Goal: Task Accomplishment & Management: Complete application form

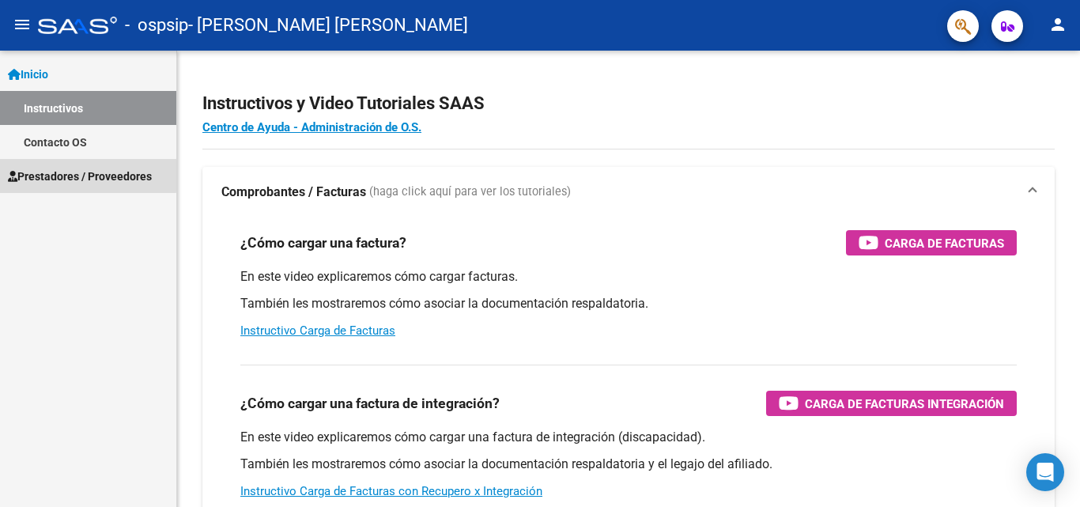
click at [63, 173] on span "Prestadores / Proveedores" at bounding box center [80, 176] width 144 height 17
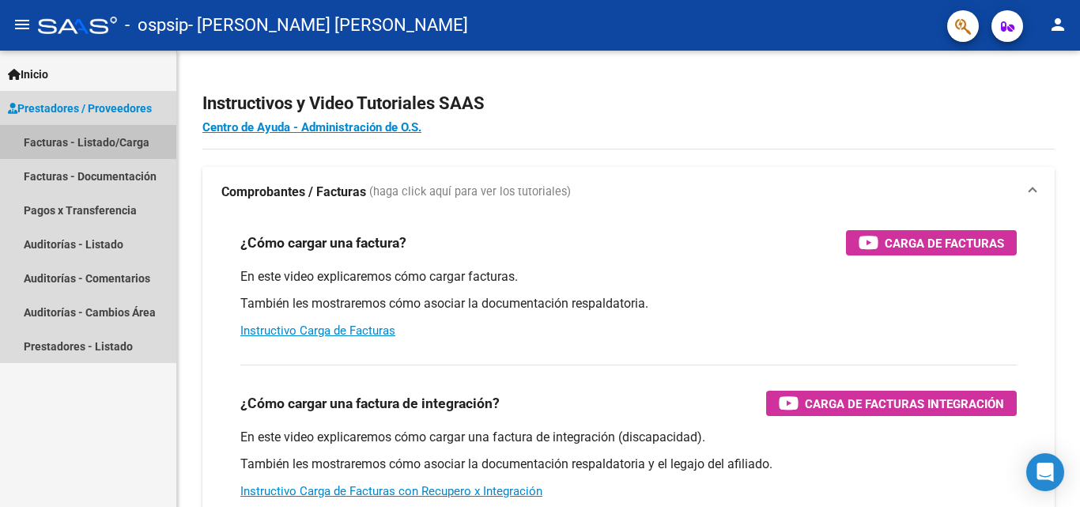
click at [105, 142] on link "Facturas - Listado/Carga" at bounding box center [88, 142] width 176 height 34
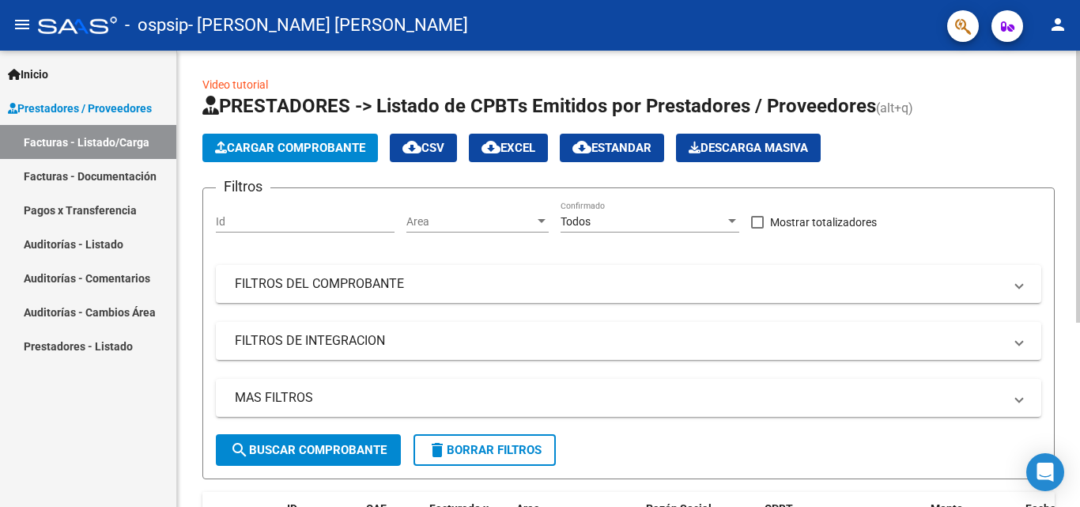
click at [272, 142] on span "Cargar Comprobante" at bounding box center [290, 148] width 150 height 14
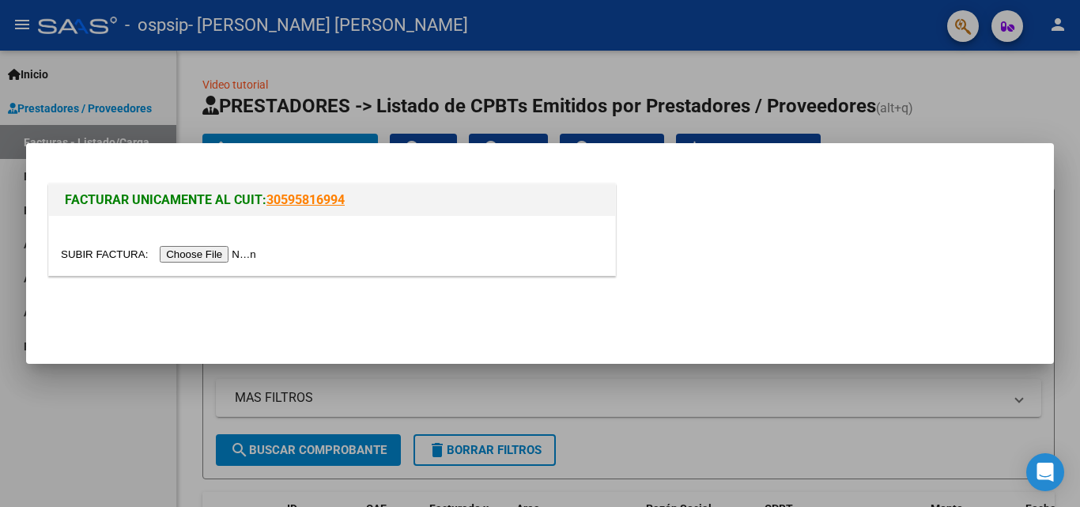
click at [231, 262] on input "file" at bounding box center [161, 254] width 200 height 17
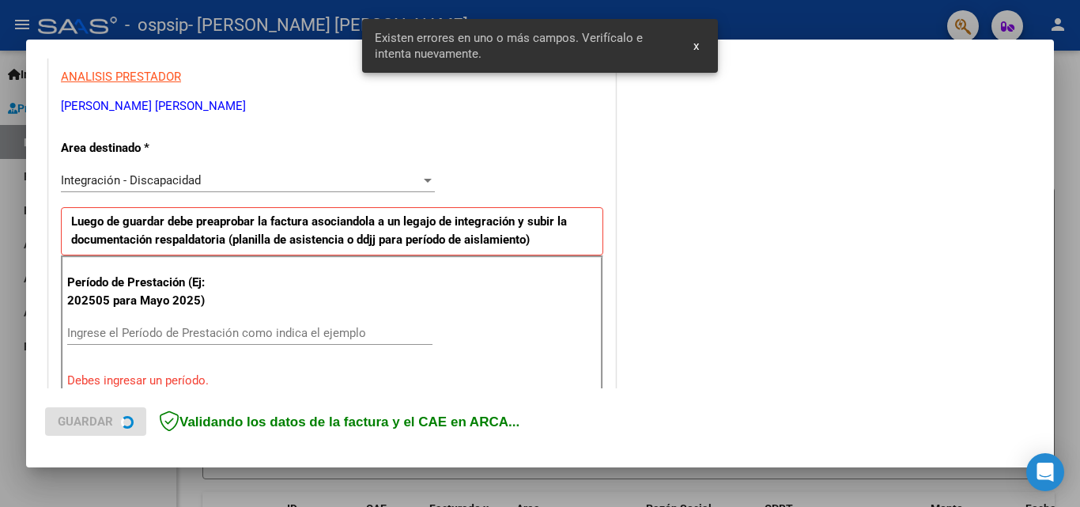
scroll to position [357, 0]
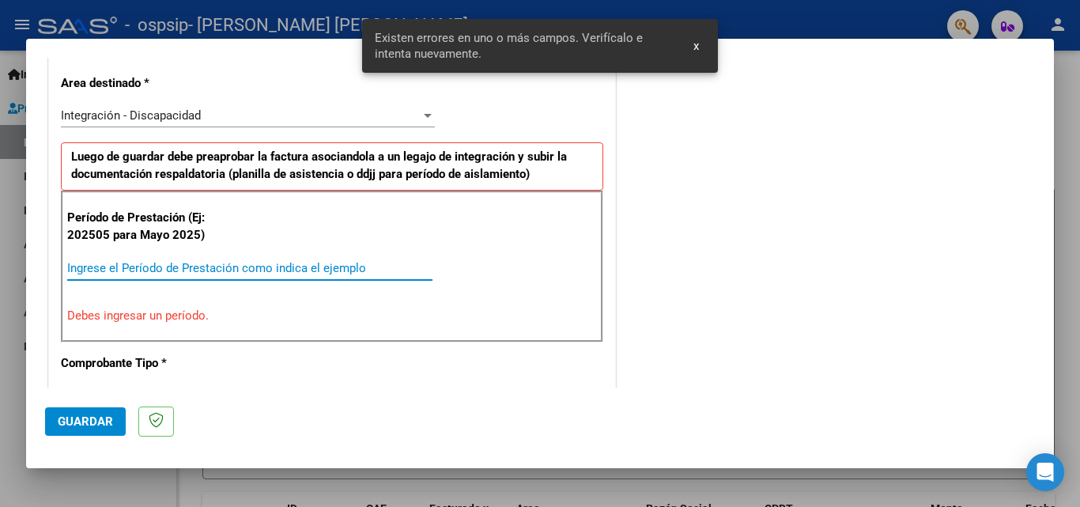
click at [176, 270] on input "Ingrese el Período de Prestación como indica el ejemplo" at bounding box center [249, 268] width 365 height 14
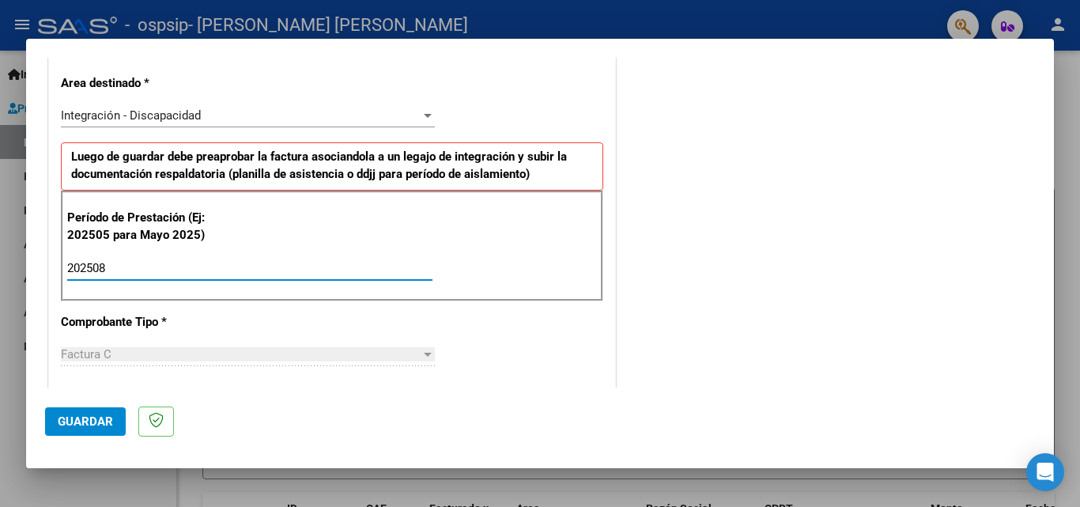
type input "202508"
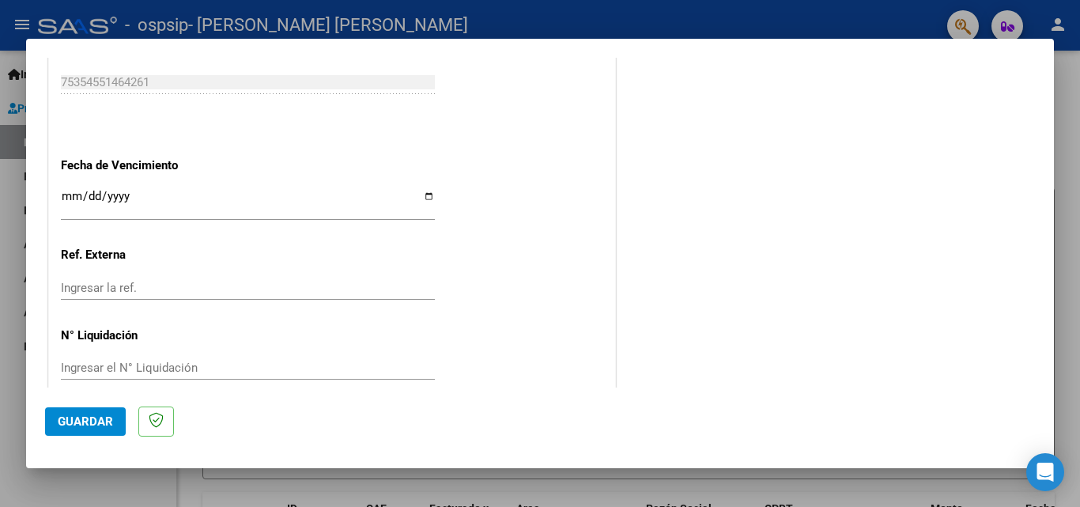
scroll to position [1061, 0]
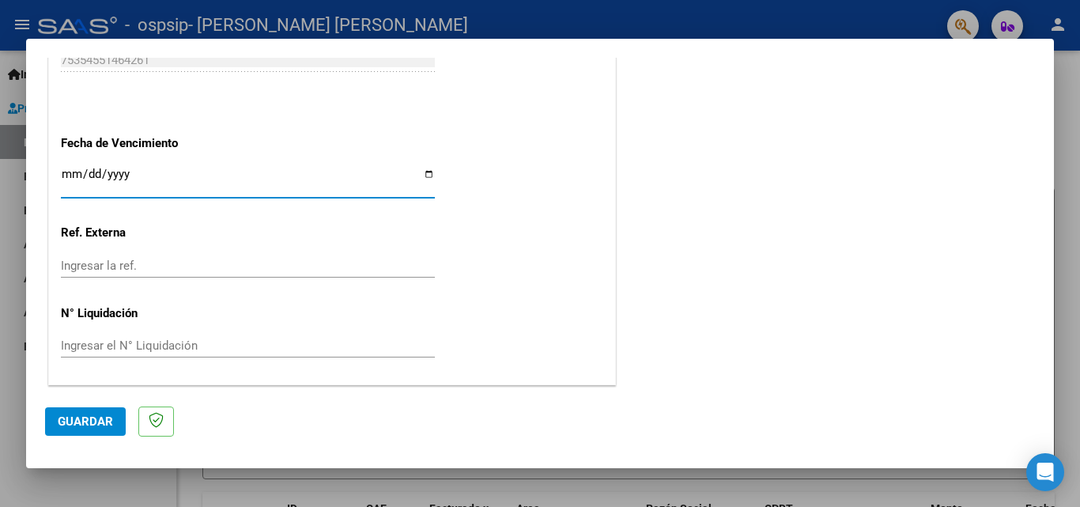
click at [73, 173] on input "Ingresar la fecha" at bounding box center [248, 180] width 374 height 25
click at [112, 174] on input "Ingresar la fecha" at bounding box center [248, 180] width 374 height 25
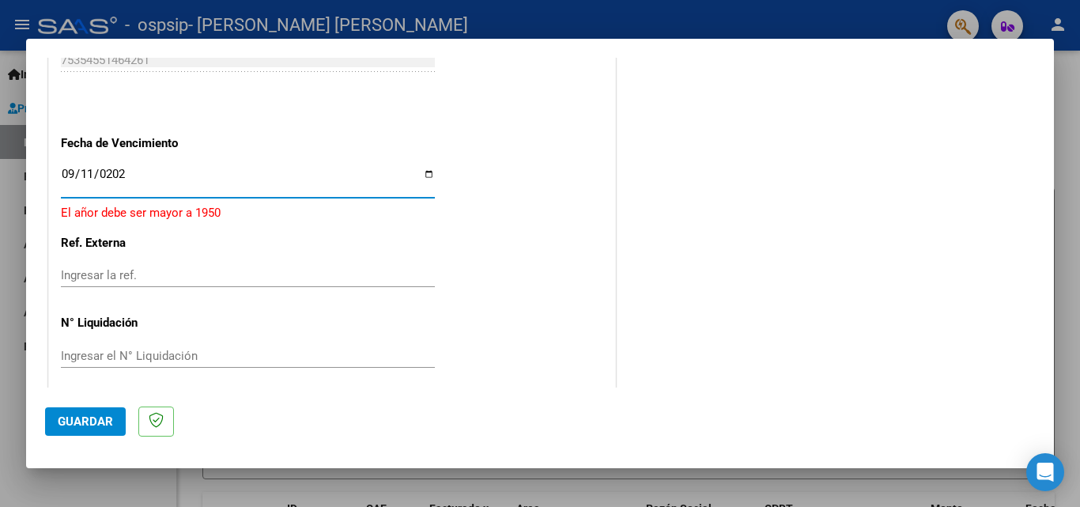
type input "[DATE]"
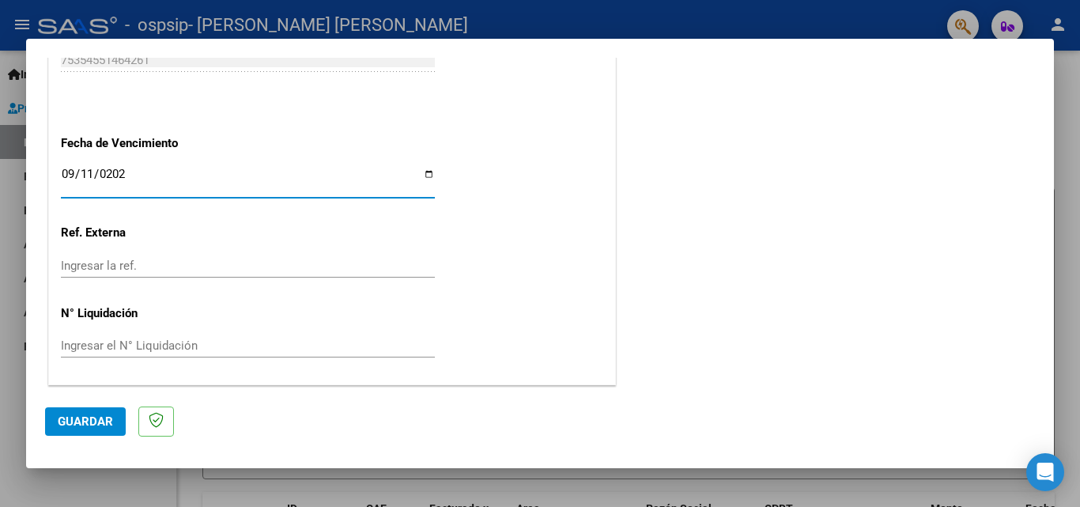
click at [100, 425] on span "Guardar" at bounding box center [85, 421] width 55 height 14
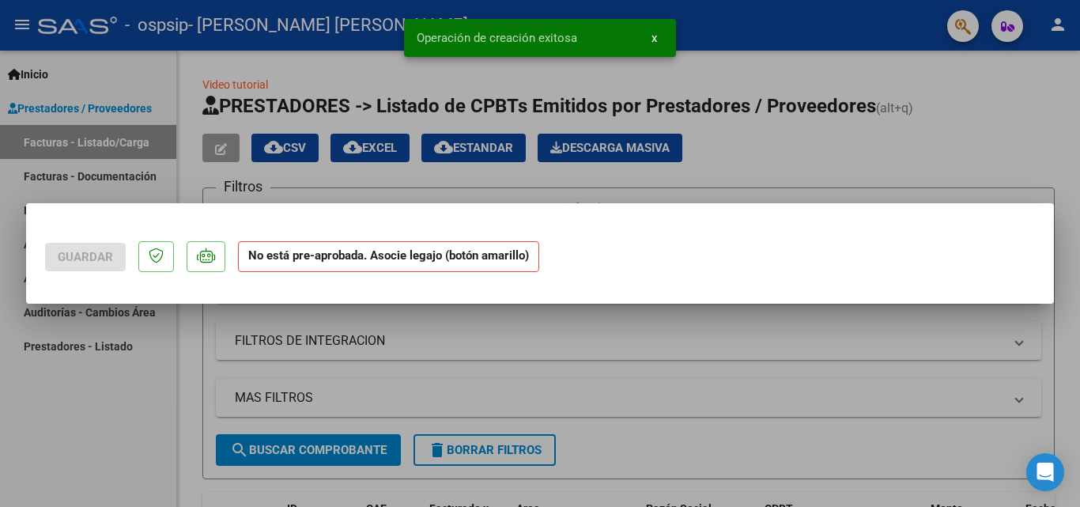
scroll to position [0, 0]
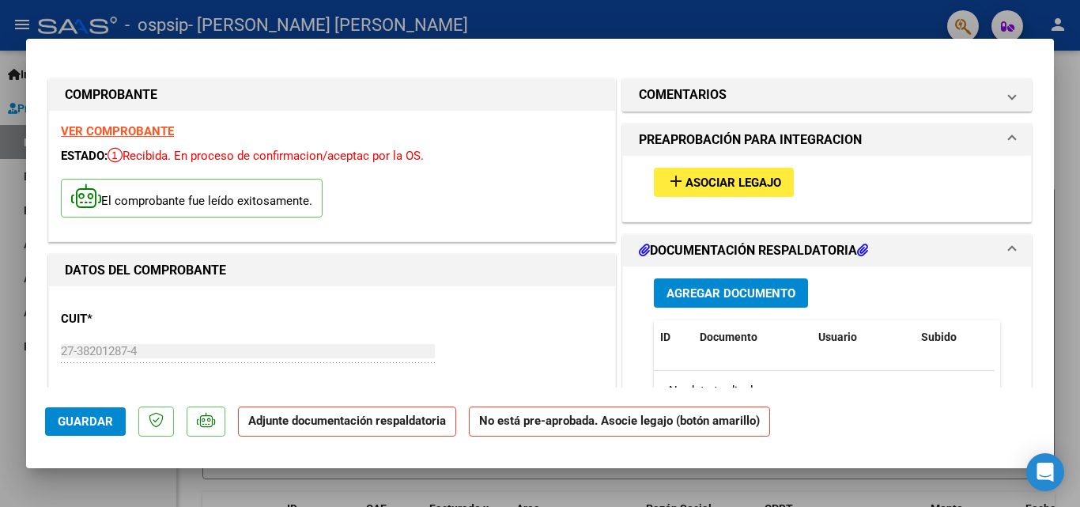
click at [752, 198] on div "add Asociar Legajo" at bounding box center [827, 182] width 370 height 53
click at [753, 183] on span "Asociar Legajo" at bounding box center [733, 183] width 96 height 14
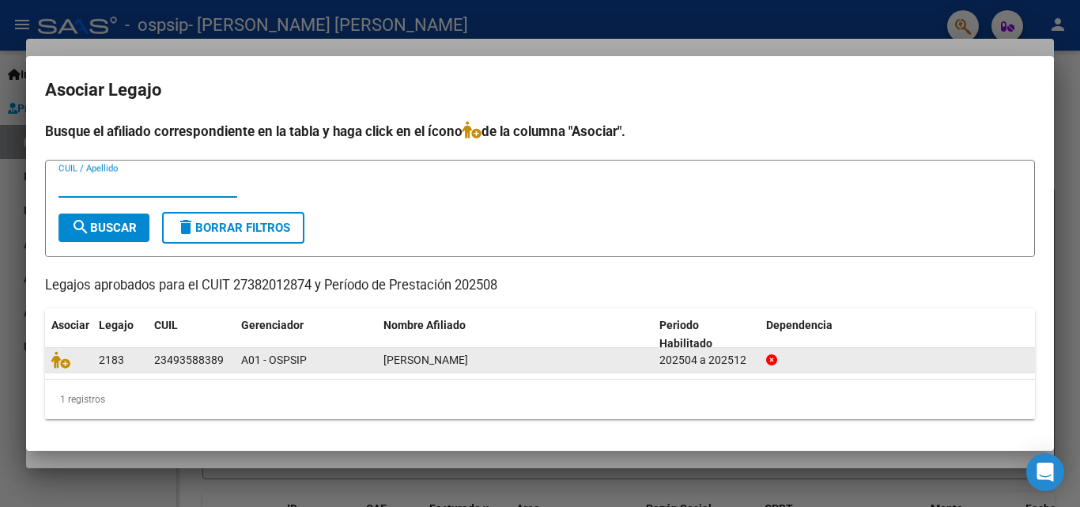
click at [455, 354] on span "[PERSON_NAME]" at bounding box center [425, 359] width 85 height 13
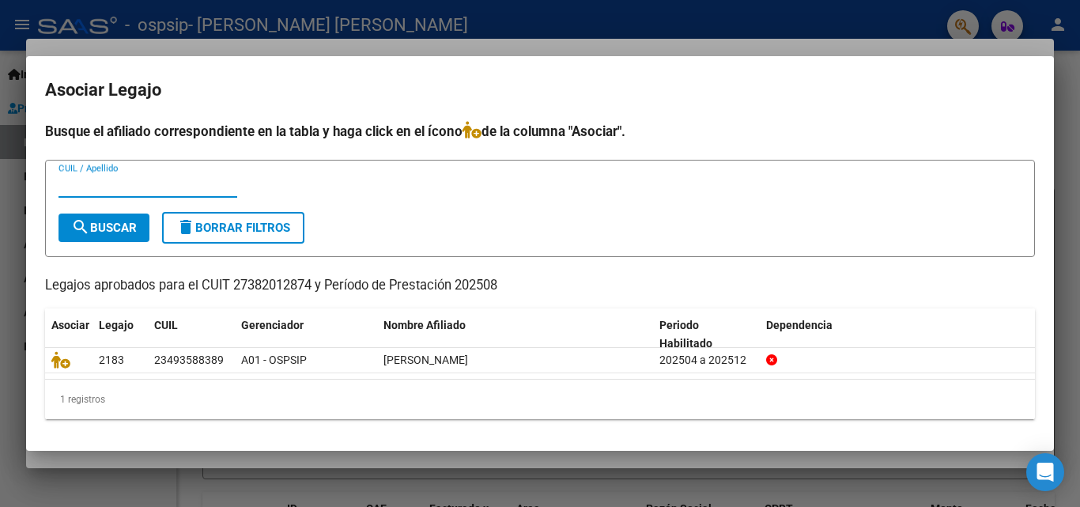
click at [108, 180] on input "CUIL / Apellido" at bounding box center [148, 185] width 179 height 14
type input "cornara"
click at [104, 226] on span "search Buscar" at bounding box center [104, 228] width 66 height 14
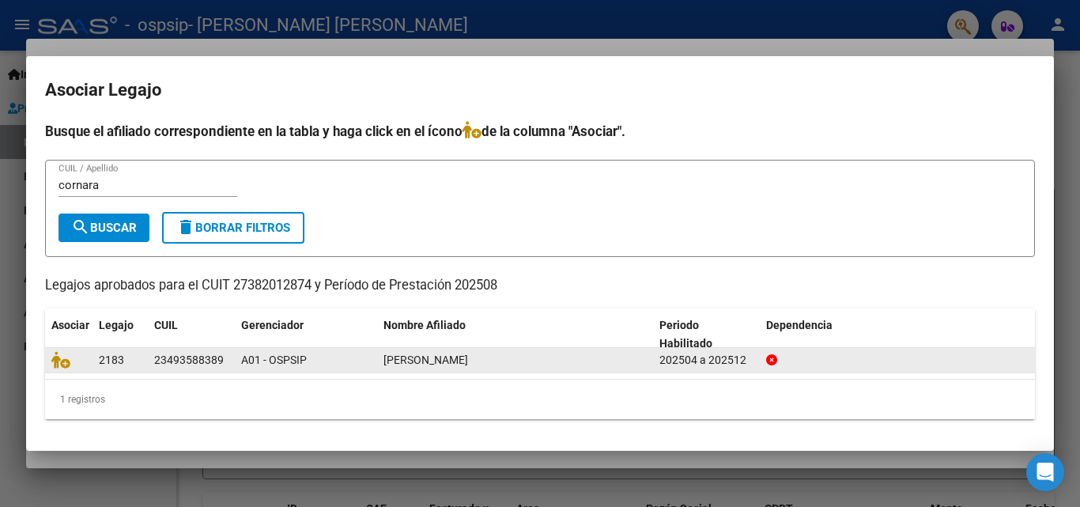
click at [209, 357] on div "23493588389" at bounding box center [189, 360] width 70 height 18
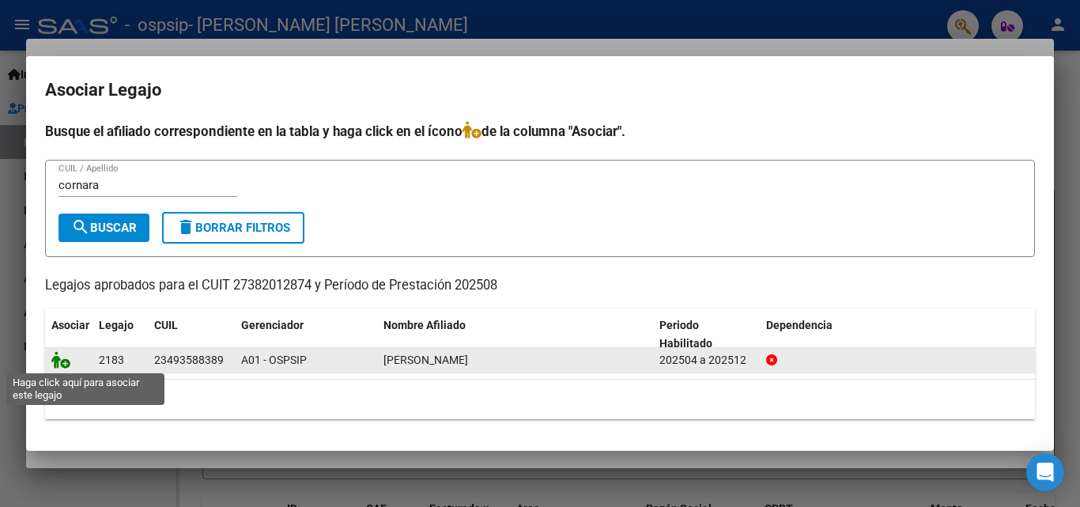
click at [66, 361] on icon at bounding box center [60, 359] width 19 height 17
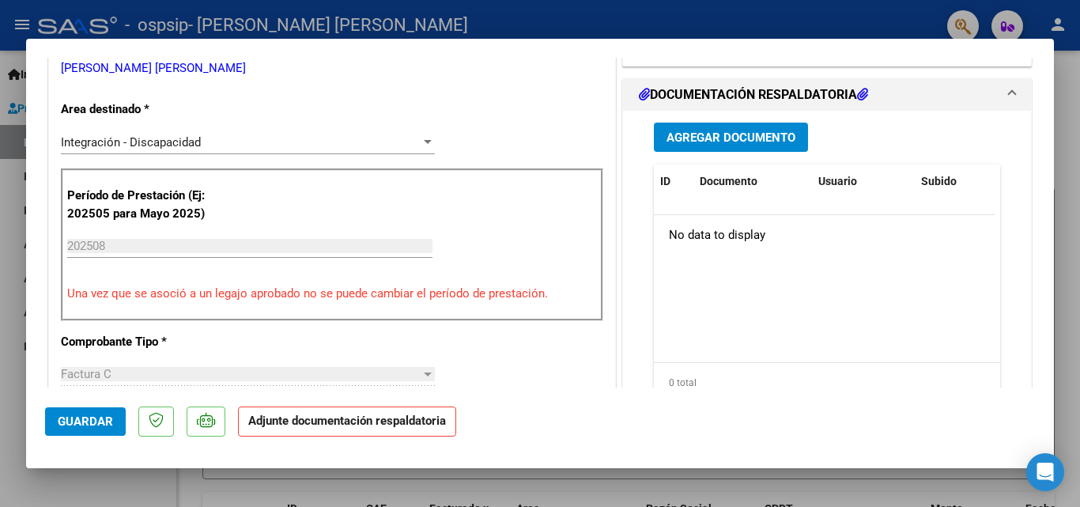
scroll to position [364, 0]
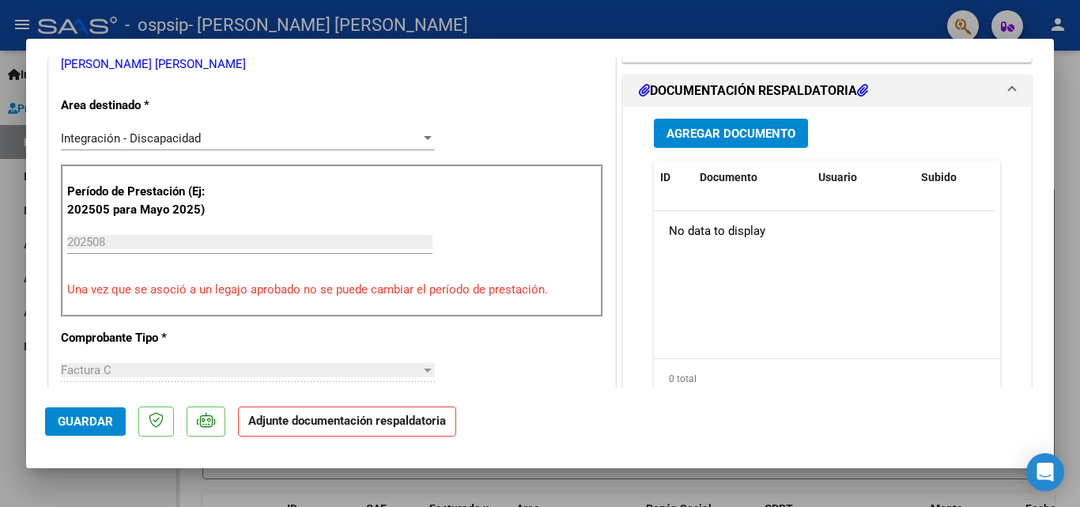
click at [731, 137] on button "Agregar Documento" at bounding box center [731, 133] width 154 height 29
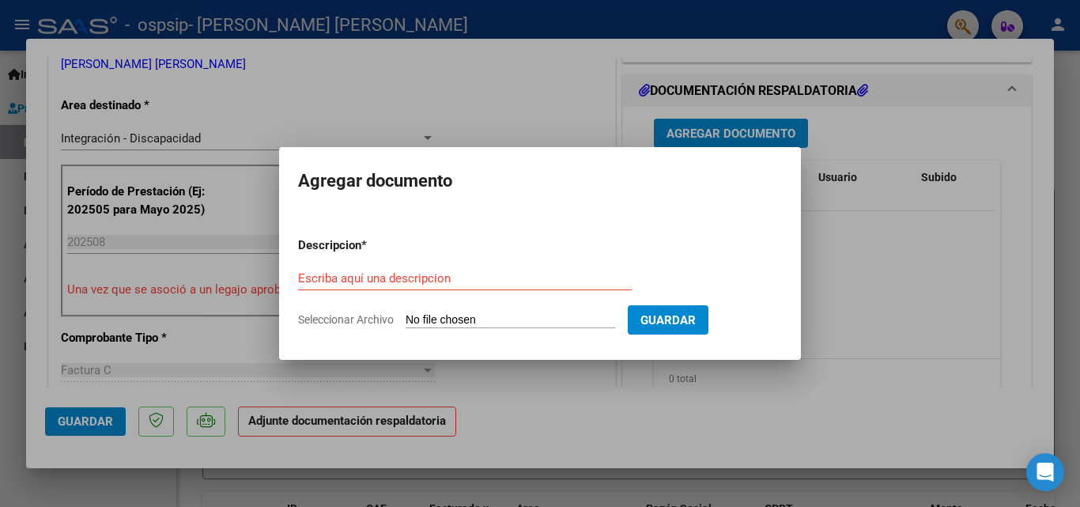
click at [444, 313] on input "Seleccionar Archivo" at bounding box center [511, 320] width 210 height 15
type input "C:\fakepath\27382012874_011_00002_00000515.pdf"
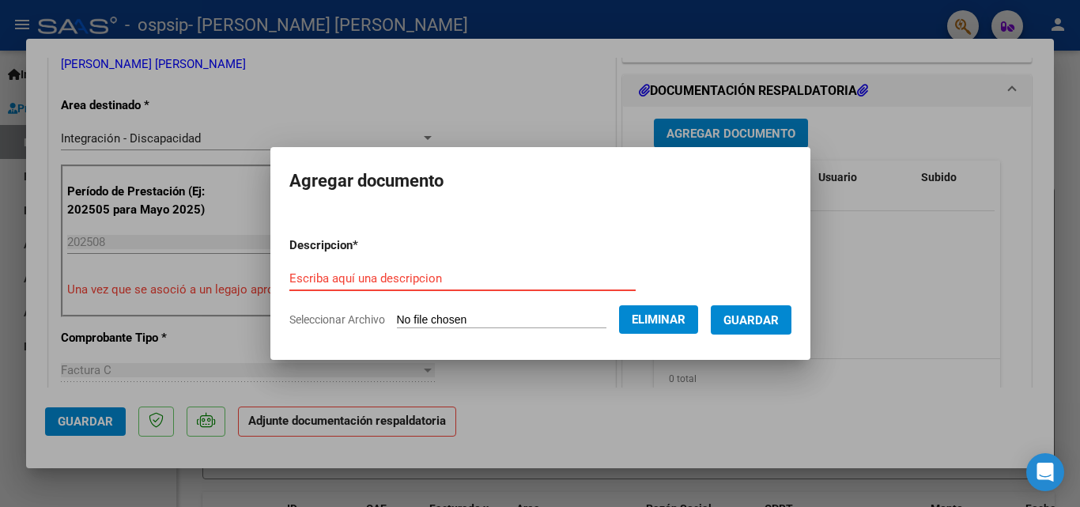
click at [479, 274] on input "Escriba aquí una descripcion" at bounding box center [462, 278] width 346 height 14
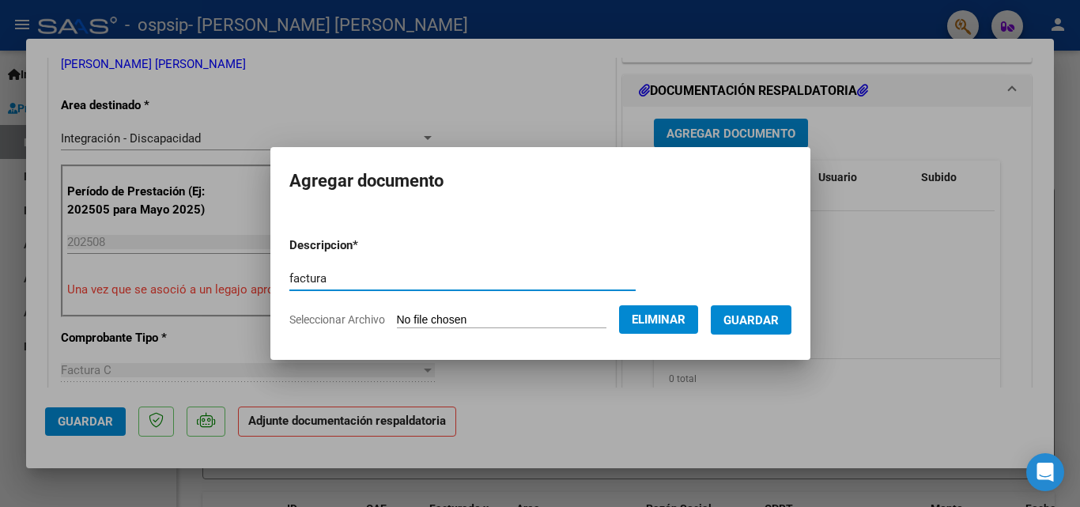
type input "factura"
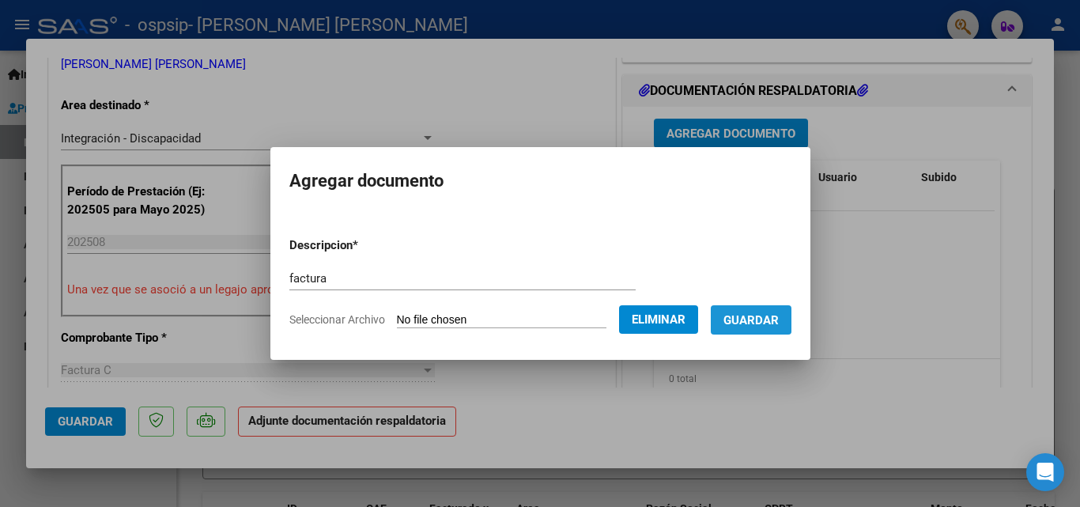
click at [753, 315] on span "Guardar" at bounding box center [750, 320] width 55 height 14
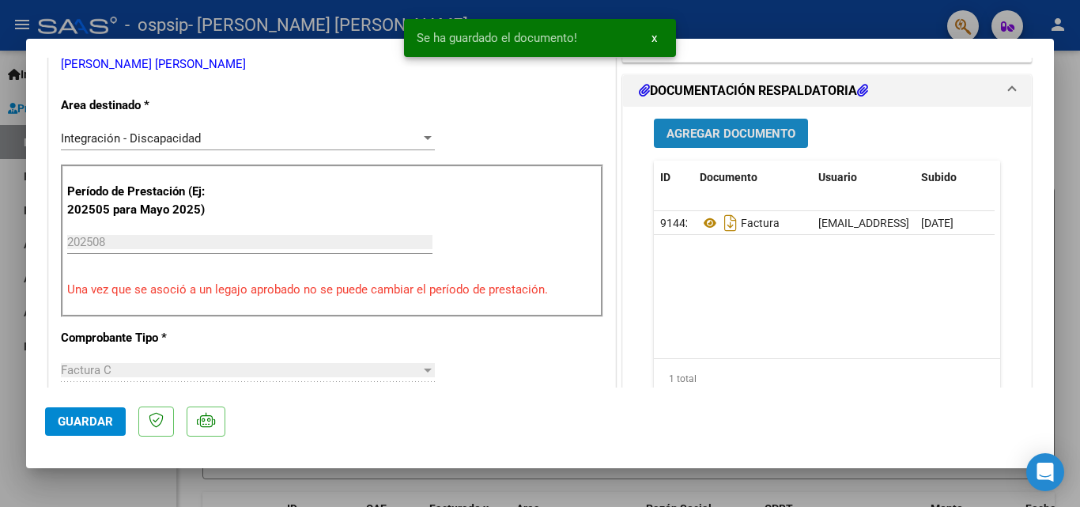
click at [718, 141] on span "Agregar Documento" at bounding box center [730, 133] width 129 height 14
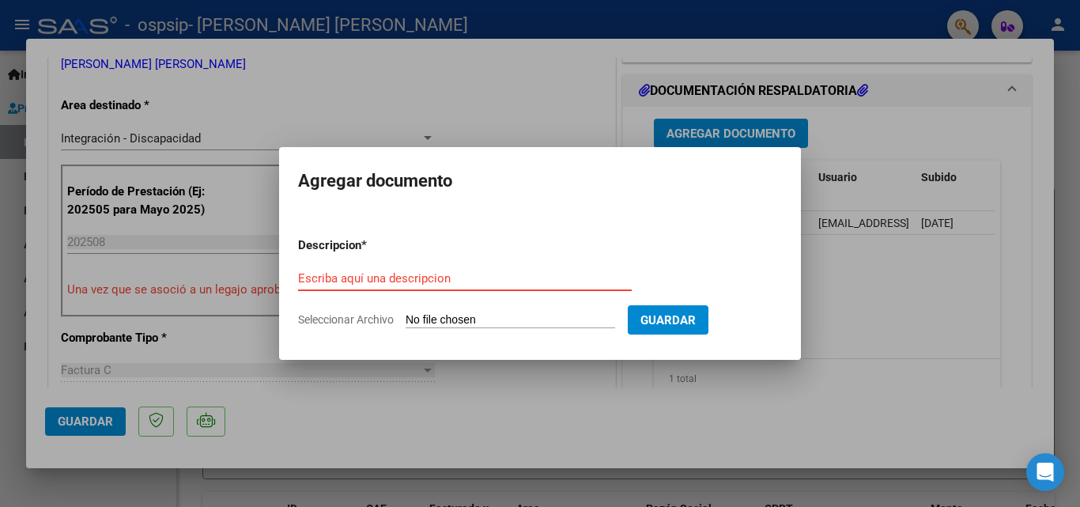
click at [425, 275] on input "Escriba aquí una descripcion" at bounding box center [465, 278] width 334 height 14
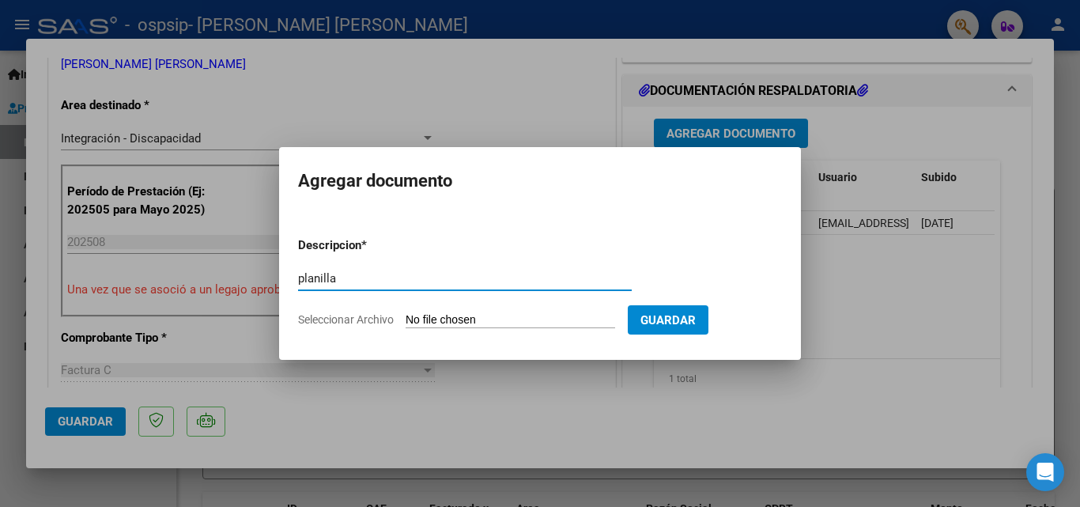
type input "planilla"
click at [539, 326] on input "Seleccionar Archivo" at bounding box center [511, 320] width 210 height 15
type input "C:\fakepath\Cornara psicopedagogía.pdf"
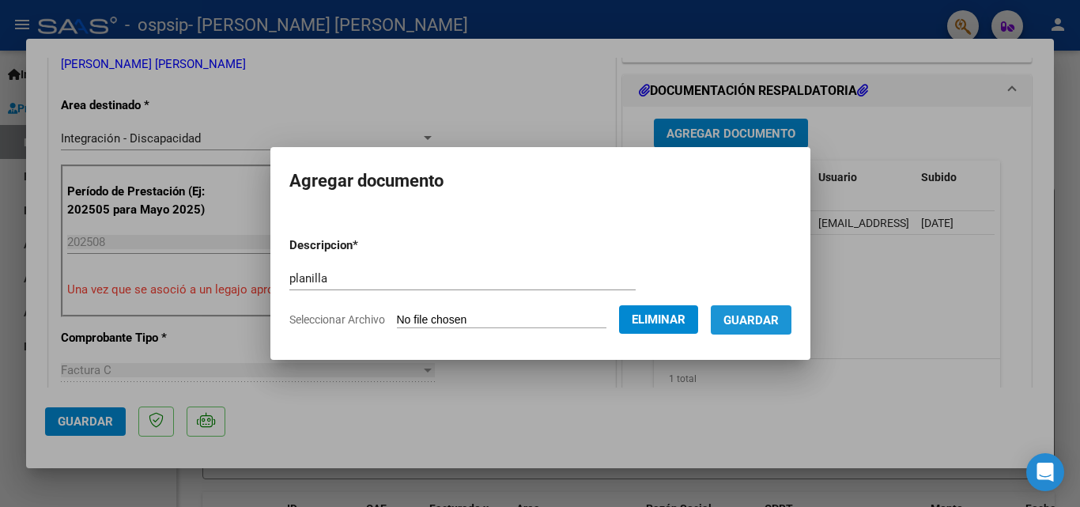
click at [761, 327] on button "Guardar" at bounding box center [751, 319] width 81 height 29
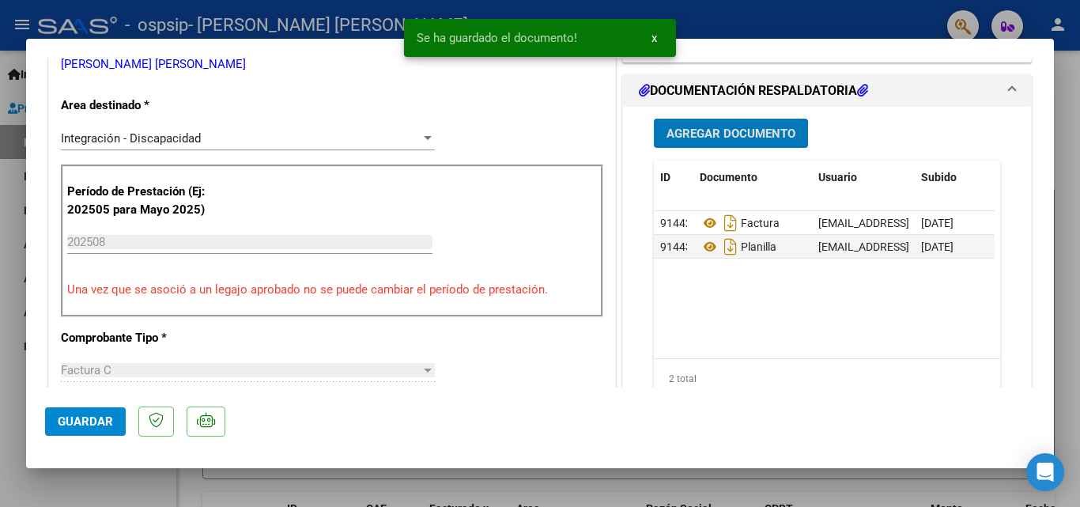
click at [95, 425] on span "Guardar" at bounding box center [85, 421] width 55 height 14
click at [752, 31] on div at bounding box center [540, 253] width 1080 height 507
type input "$ 0,00"
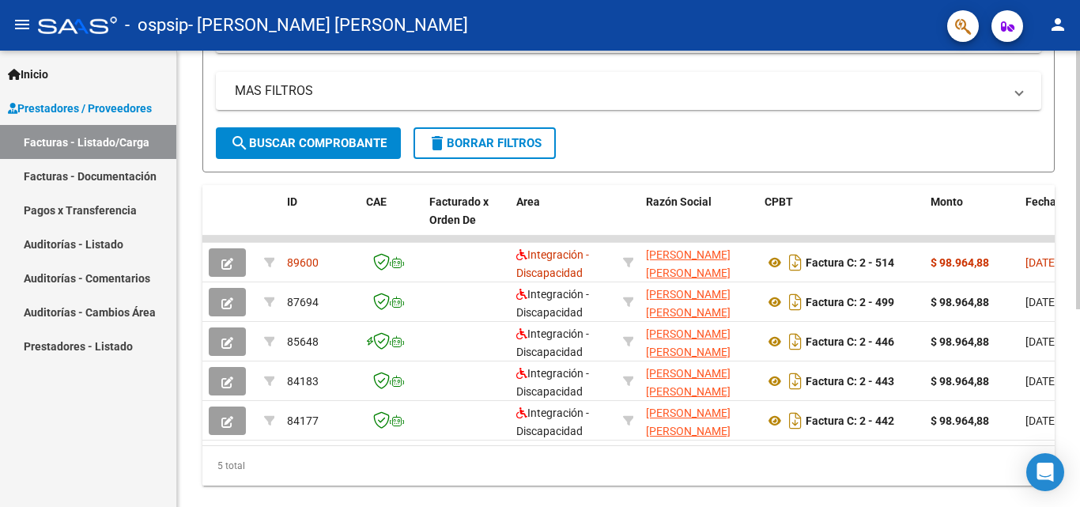
scroll to position [312, 0]
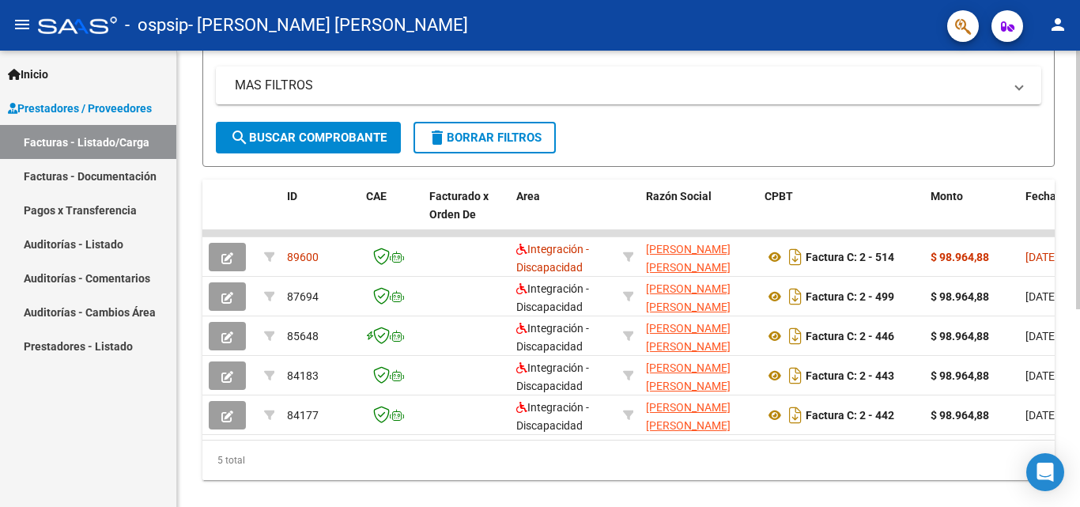
click at [1067, 363] on div at bounding box center [1078, 363] width 4 height 259
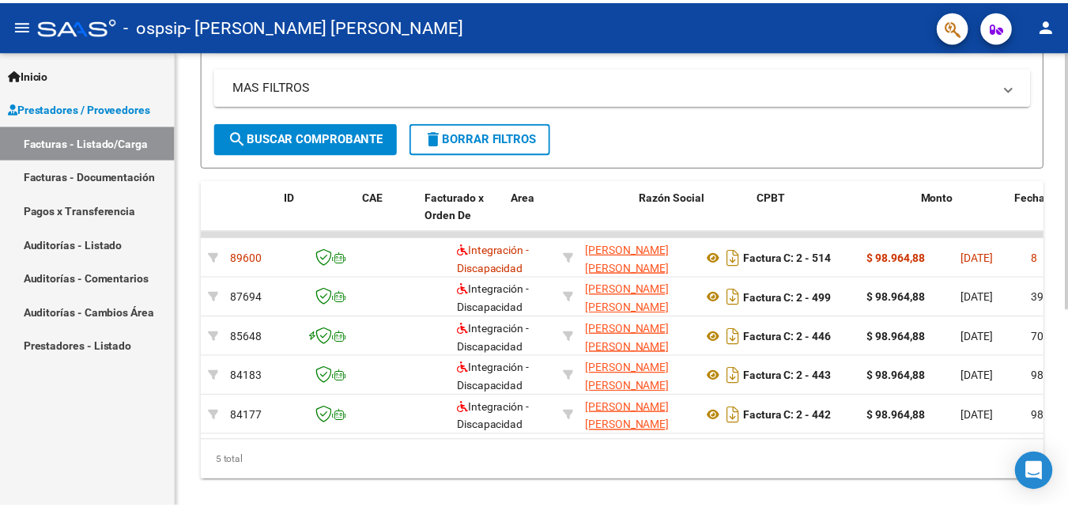
scroll to position [0, 0]
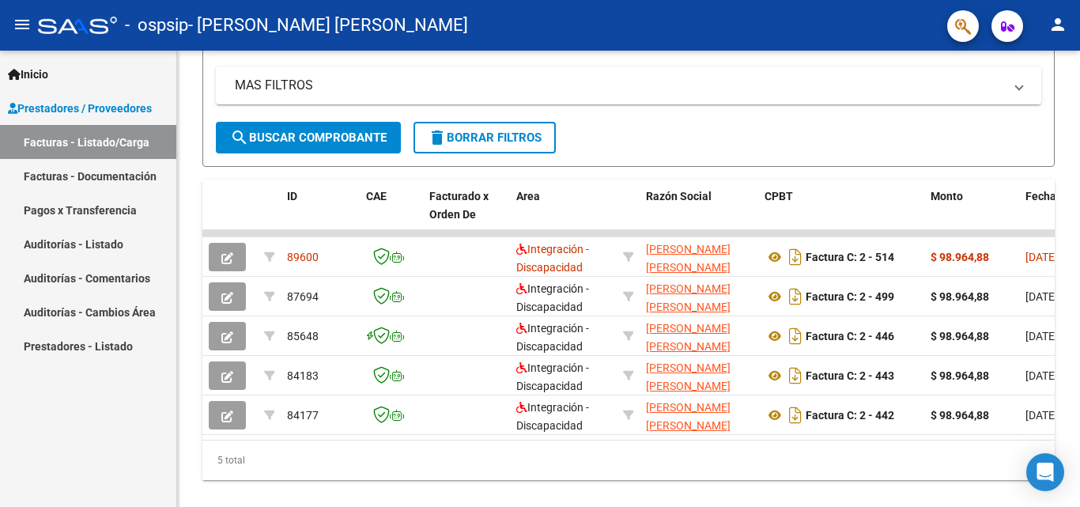
click at [1050, 25] on mat-icon "person" at bounding box center [1057, 24] width 19 height 19
click at [1026, 100] on button "exit_to_app Salir" at bounding box center [1025, 104] width 96 height 38
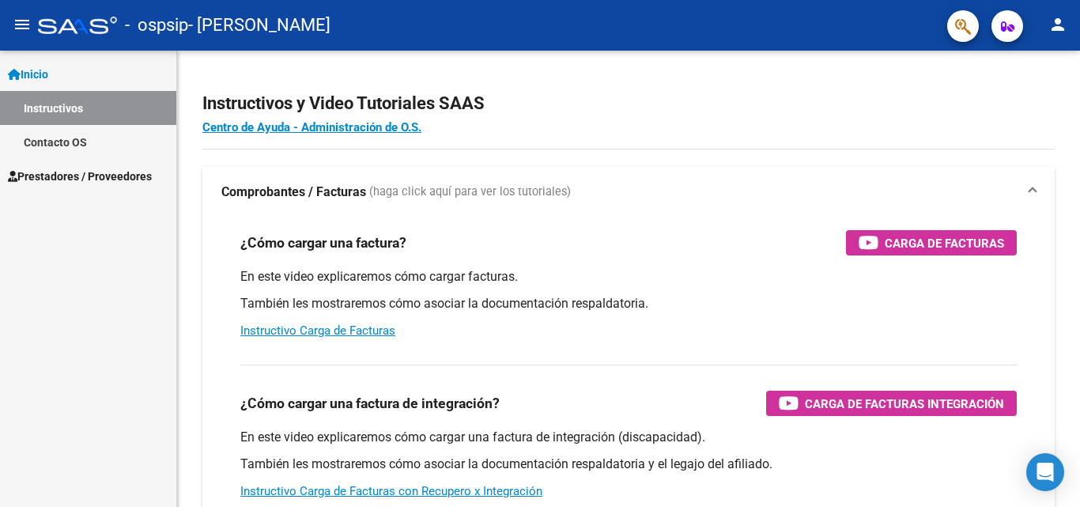
click at [95, 179] on span "Prestadores / Proveedores" at bounding box center [80, 176] width 144 height 17
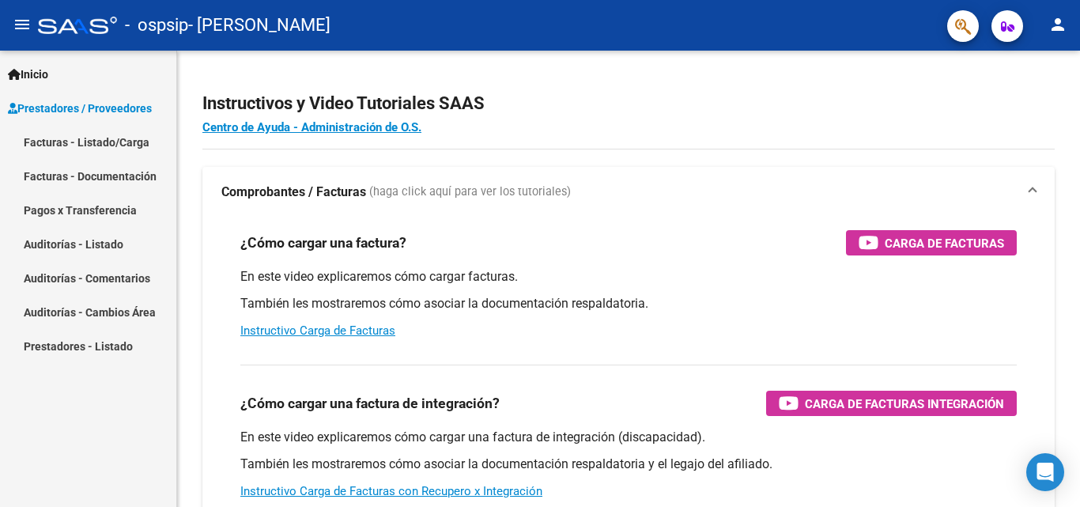
click at [121, 134] on link "Facturas - Listado/Carga" at bounding box center [88, 142] width 176 height 34
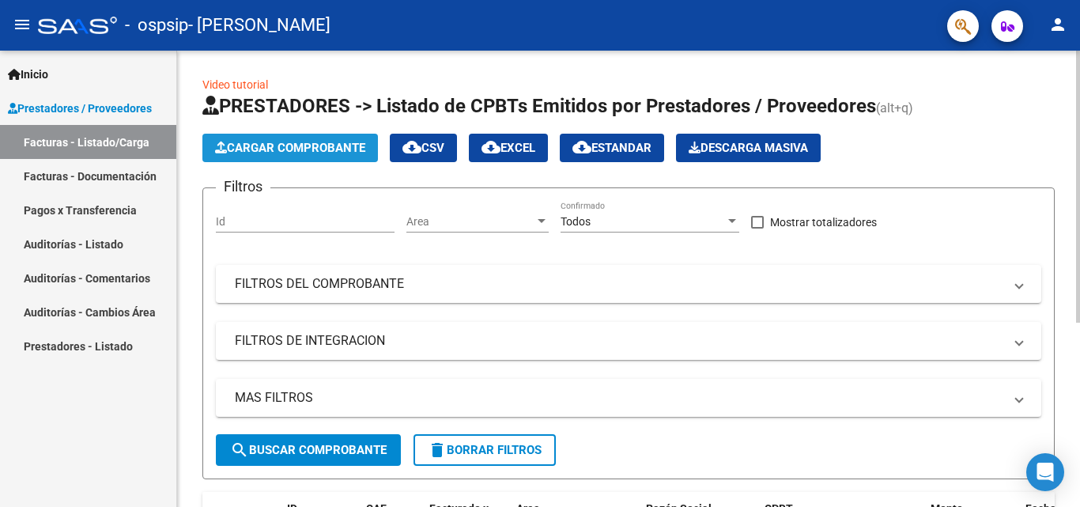
click at [256, 142] on span "Cargar Comprobante" at bounding box center [290, 148] width 150 height 14
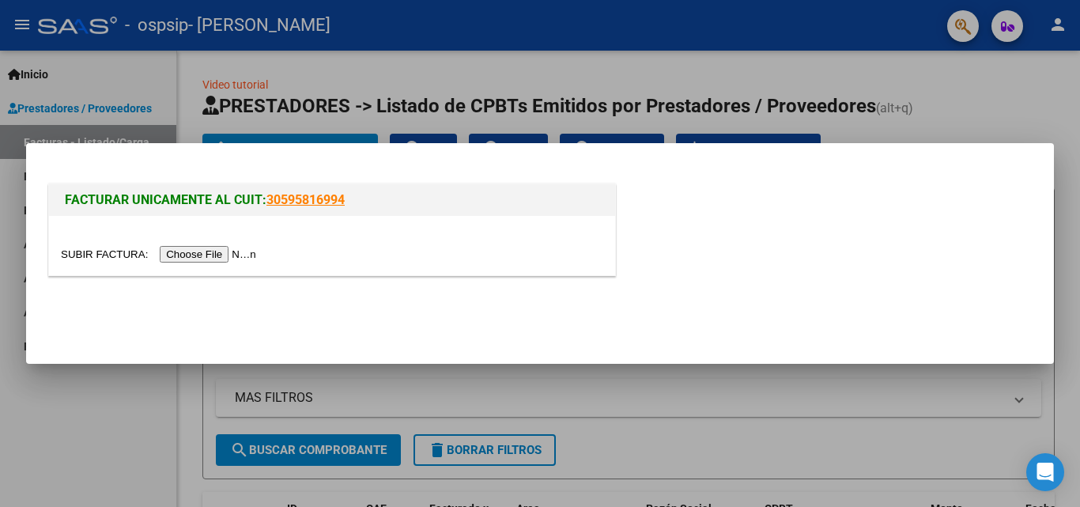
click at [217, 253] on input "file" at bounding box center [161, 254] width 200 height 17
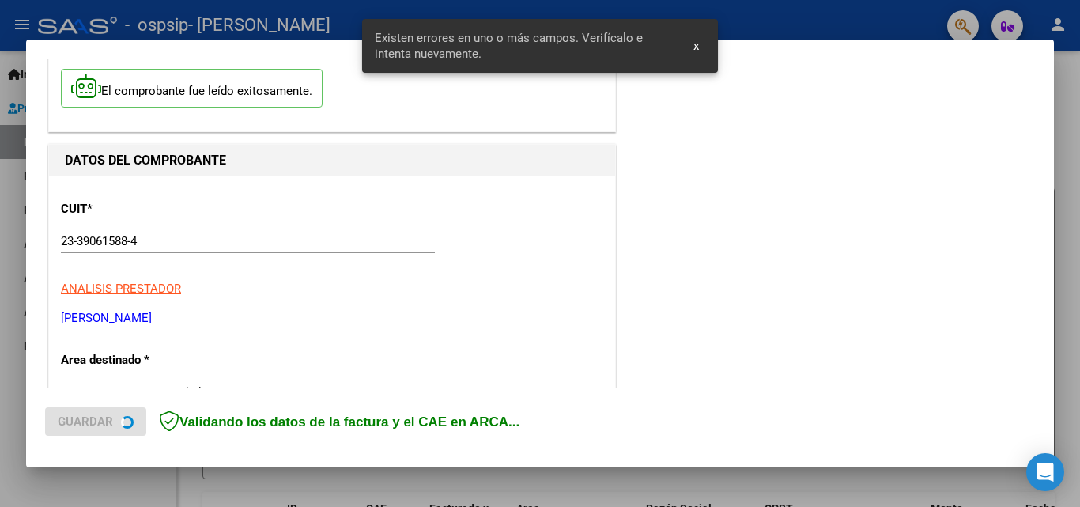
scroll to position [357, 0]
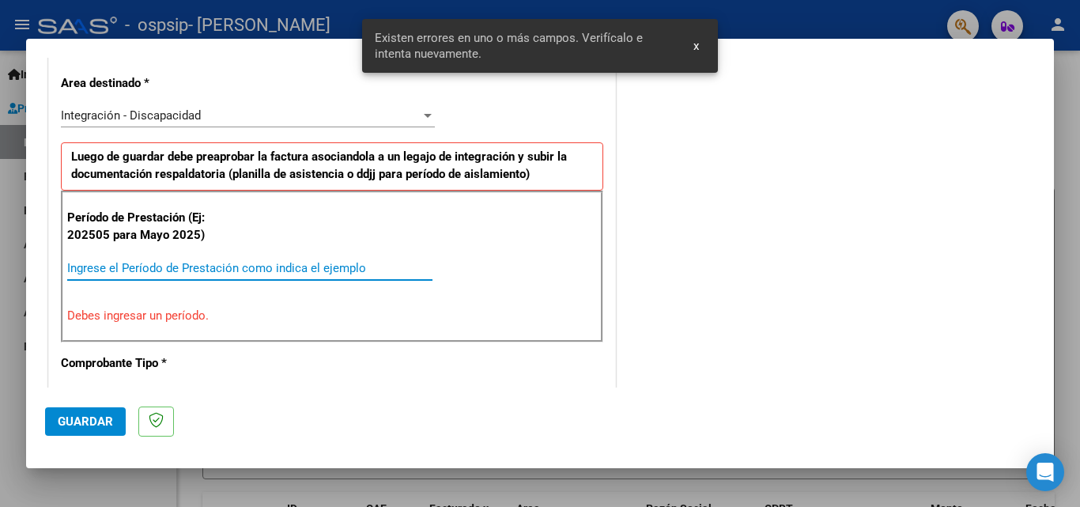
click at [168, 265] on input "Ingrese el Período de Prestación como indica el ejemplo" at bounding box center [249, 268] width 365 height 14
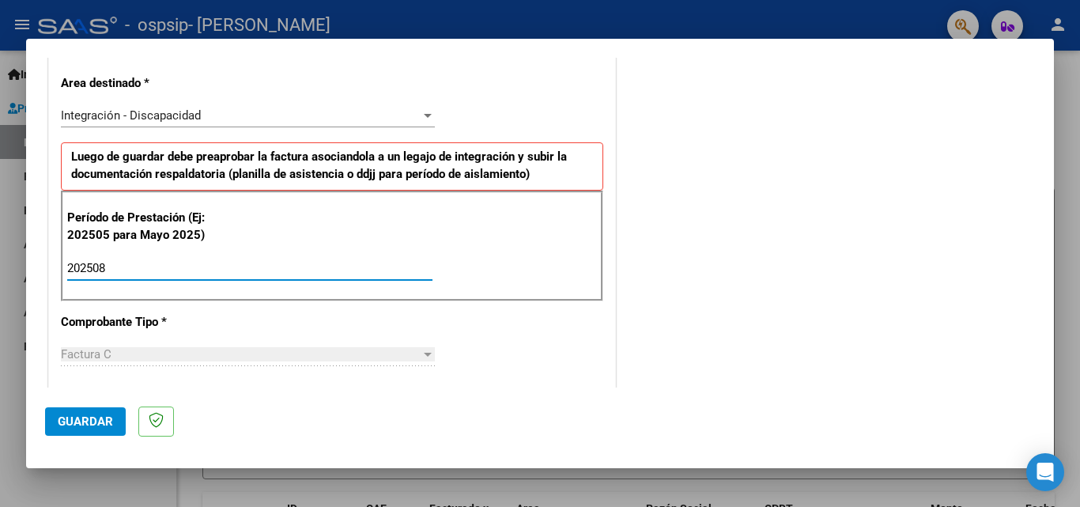
type input "202508"
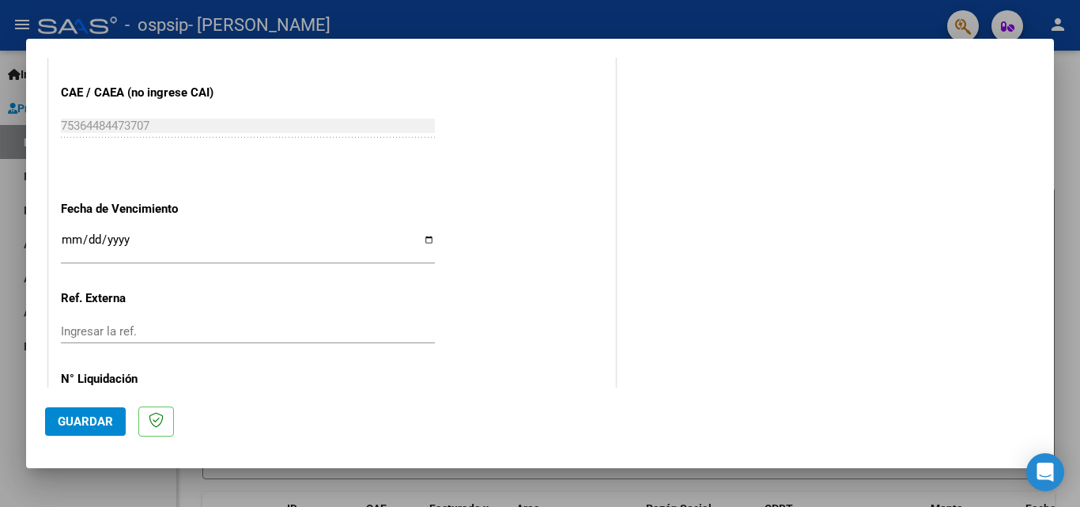
scroll to position [1039, 0]
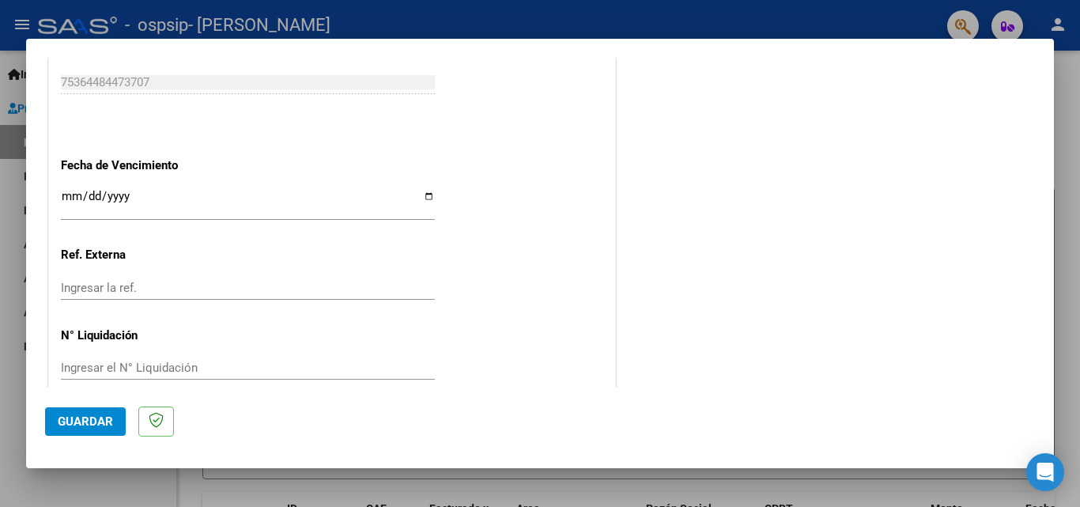
click at [66, 189] on div "Ingresar la fecha" at bounding box center [248, 203] width 374 height 34
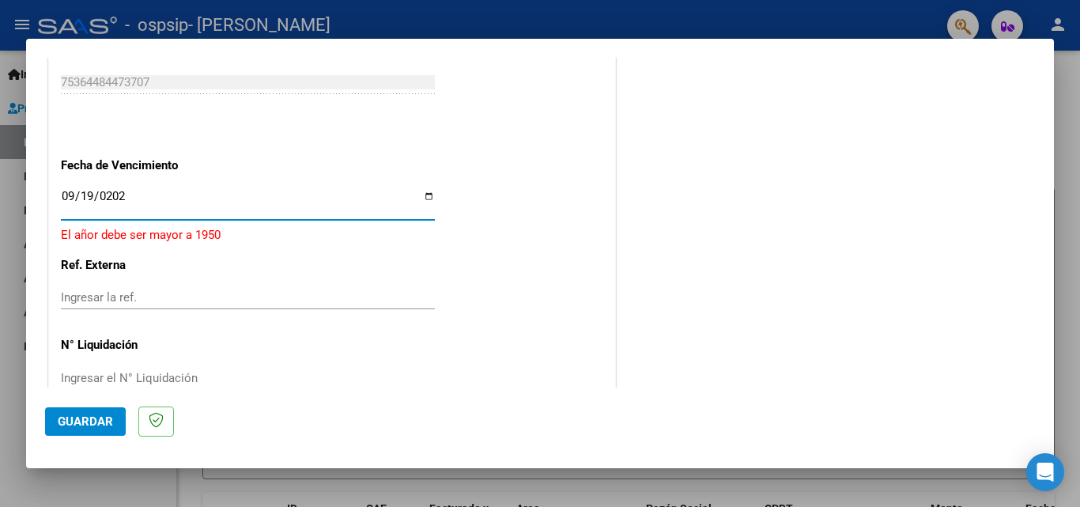
type input "2025-09-19"
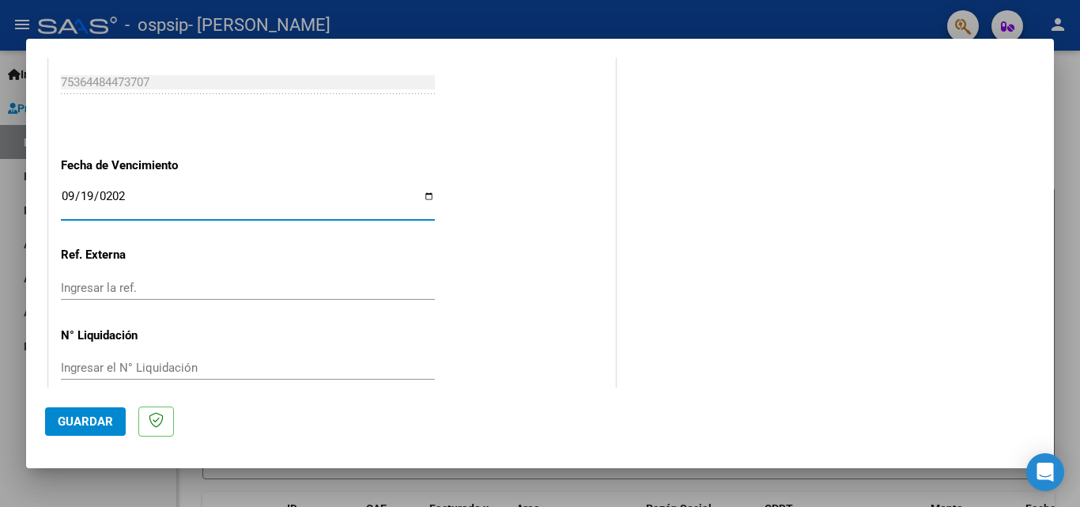
click at [94, 292] on input "Ingresar la ref." at bounding box center [248, 288] width 374 height 14
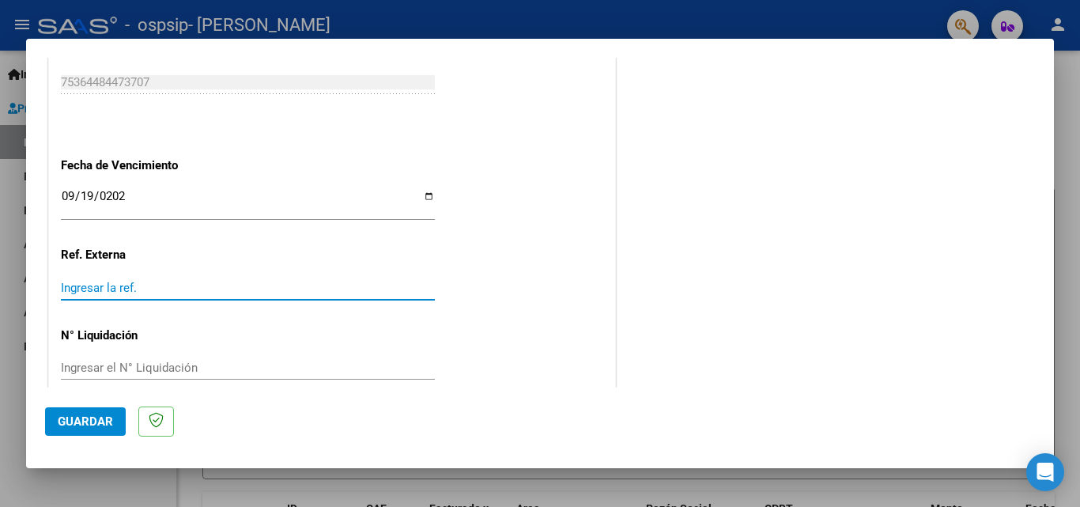
click at [83, 421] on span "Guardar" at bounding box center [85, 421] width 55 height 14
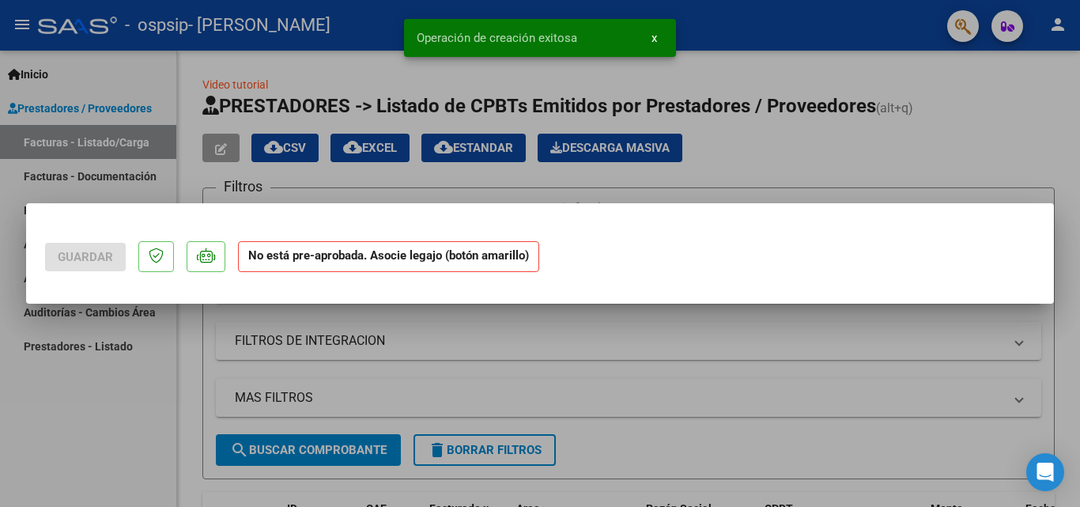
scroll to position [0, 0]
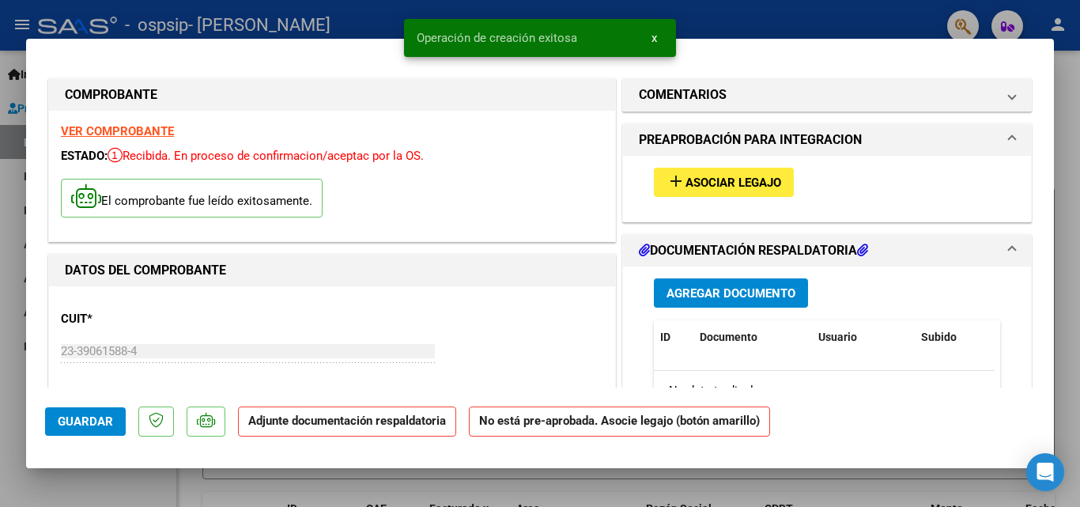
click at [734, 189] on span "Asociar Legajo" at bounding box center [733, 183] width 96 height 14
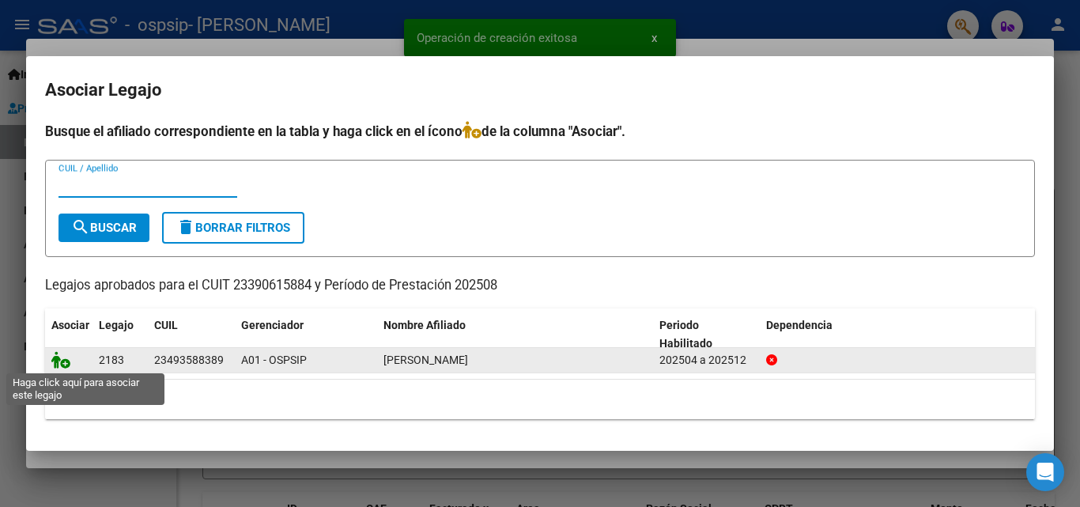
click at [62, 359] on icon at bounding box center [60, 359] width 19 height 17
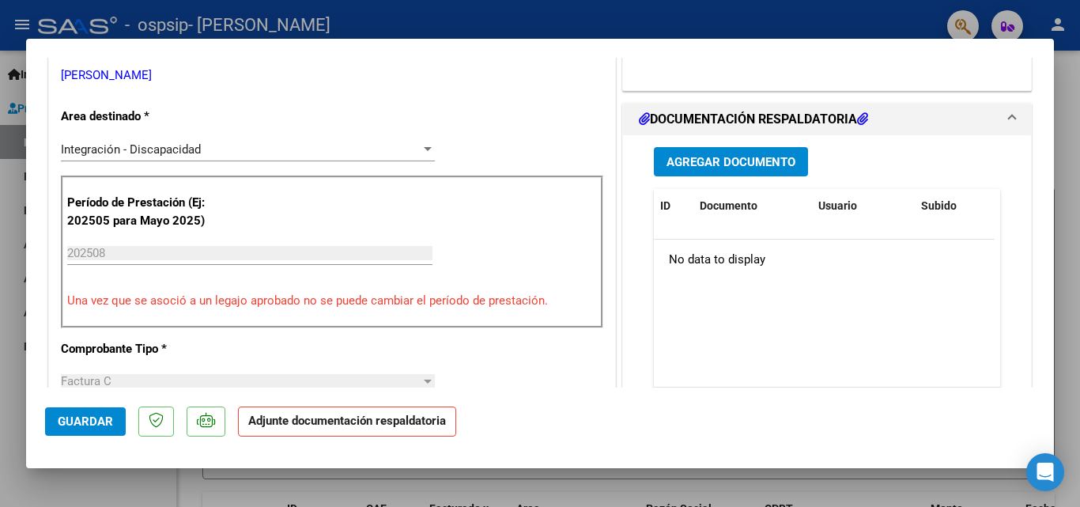
scroll to position [364, 0]
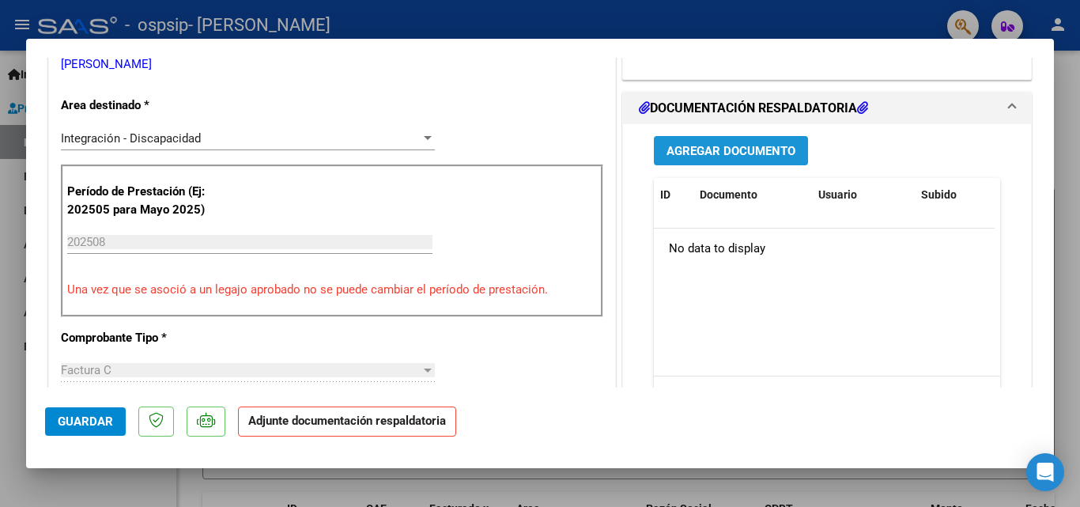
click at [699, 142] on button "Agregar Documento" at bounding box center [731, 150] width 154 height 29
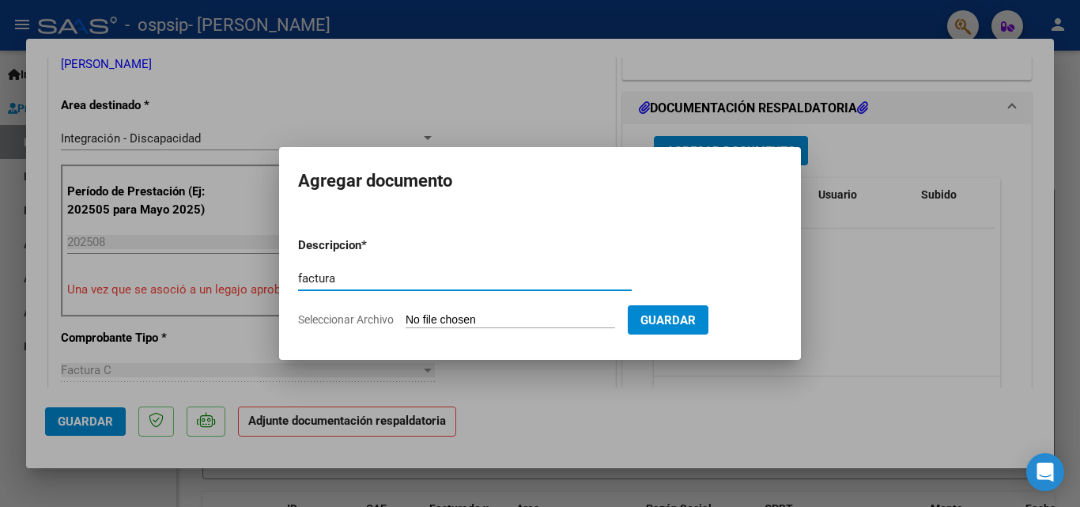
type input "factura"
click at [430, 320] on input "Seleccionar Archivo" at bounding box center [511, 320] width 210 height 15
type input "C:\fakepath\23390615884_011_00001_00000299.pdf"
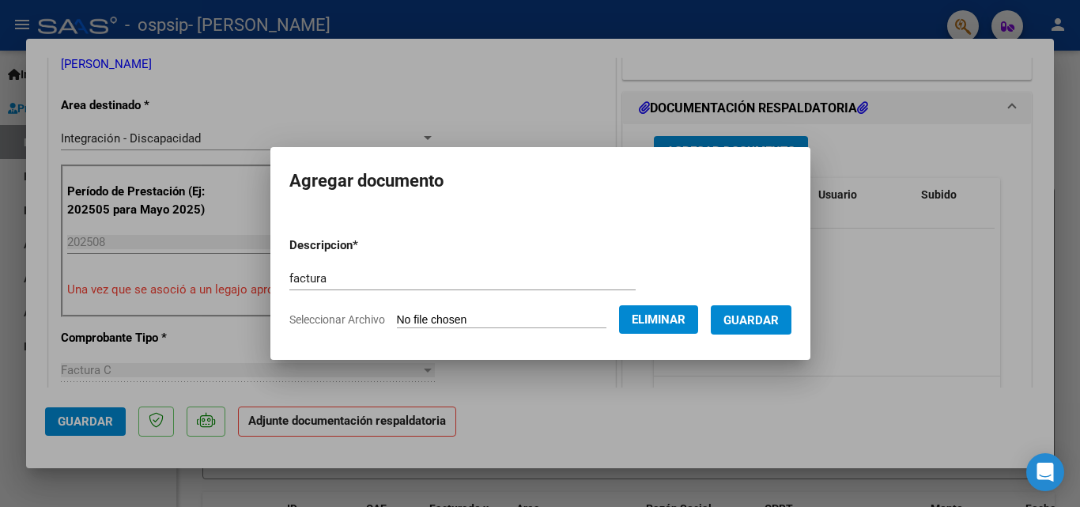
click at [776, 327] on span "Guardar" at bounding box center [750, 320] width 55 height 14
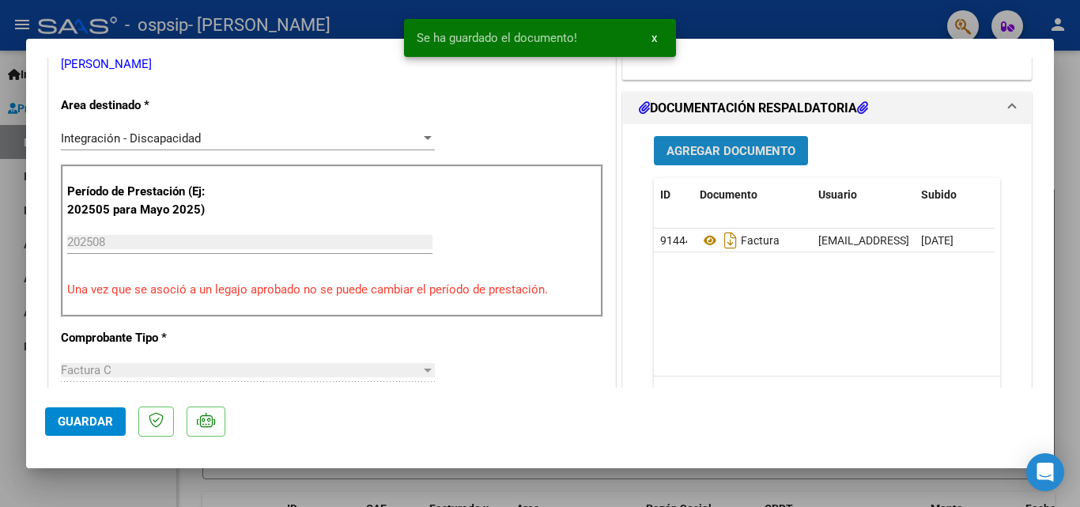
click at [719, 149] on span "Agregar Documento" at bounding box center [730, 151] width 129 height 14
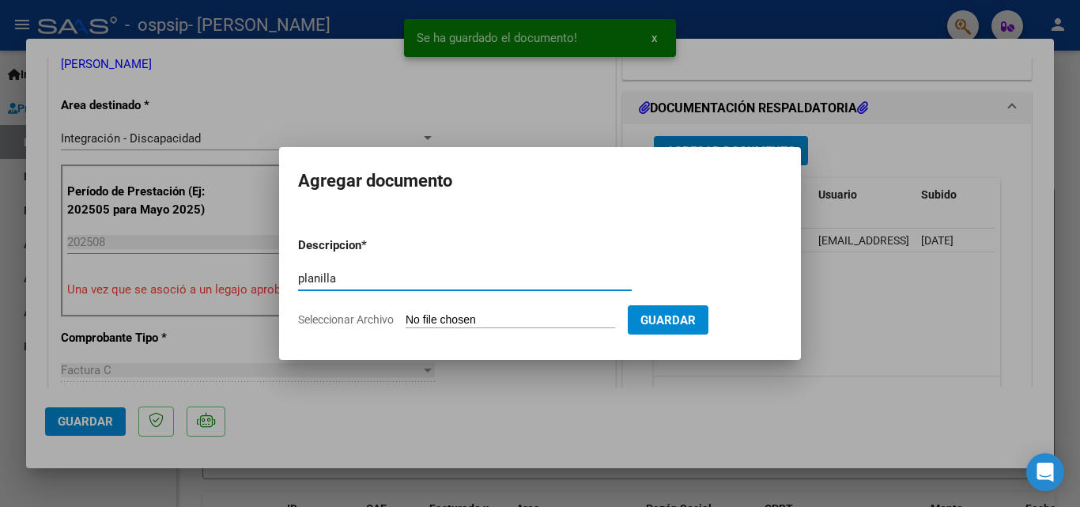
type input "planilla"
click at [460, 319] on input "Seleccionar Archivo" at bounding box center [511, 320] width 210 height 15
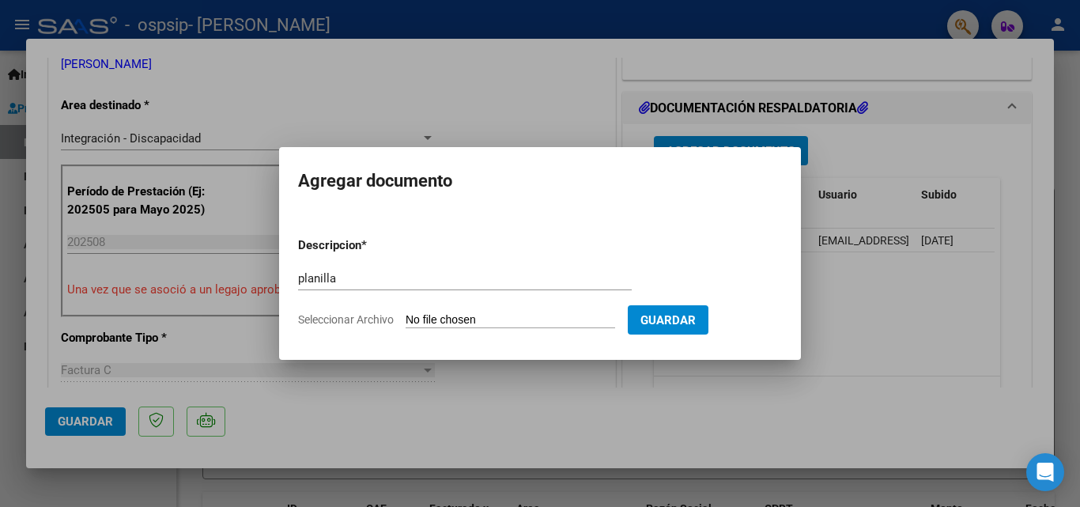
type input "C:\fakepath\Cornara psicologia.pdf"
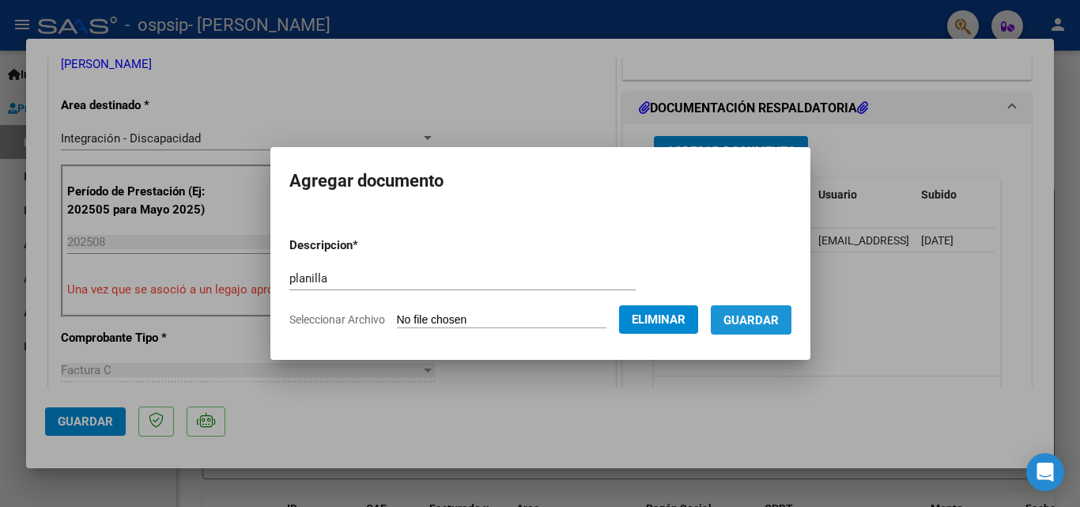
click at [775, 323] on span "Guardar" at bounding box center [750, 320] width 55 height 14
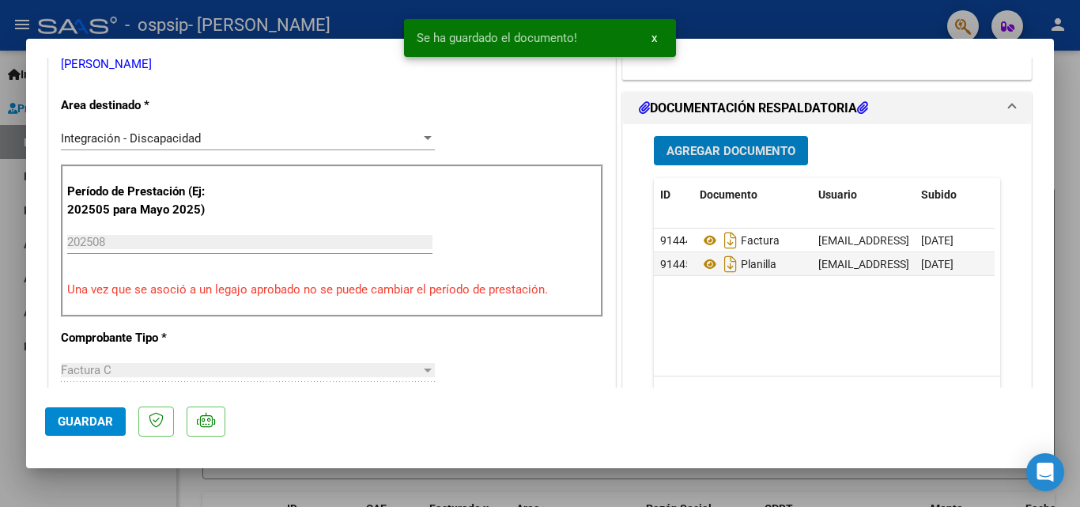
click at [885, 23] on div at bounding box center [540, 253] width 1080 height 507
type input "$ 0,00"
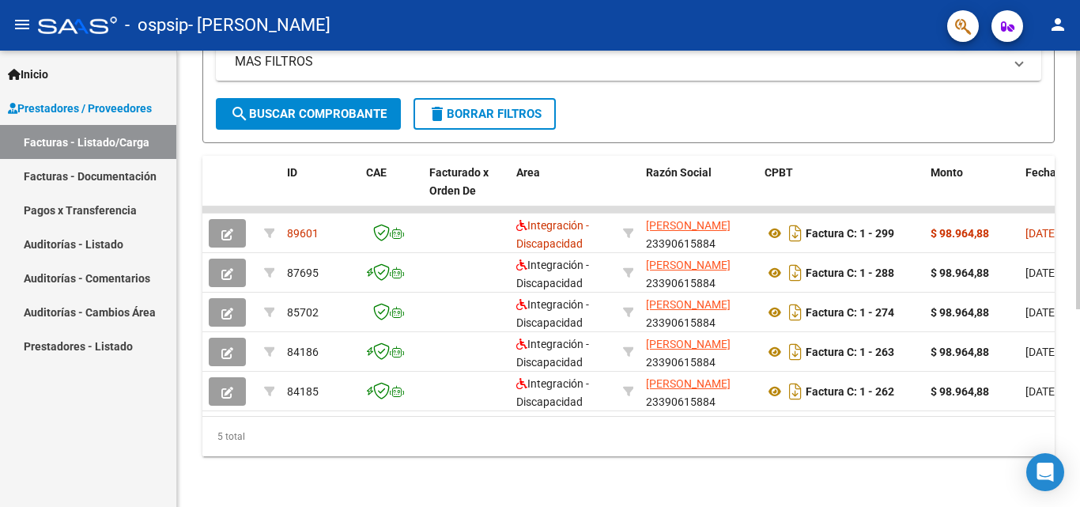
scroll to position [349, 0]
click at [1079, 295] on div at bounding box center [1078, 377] width 4 height 259
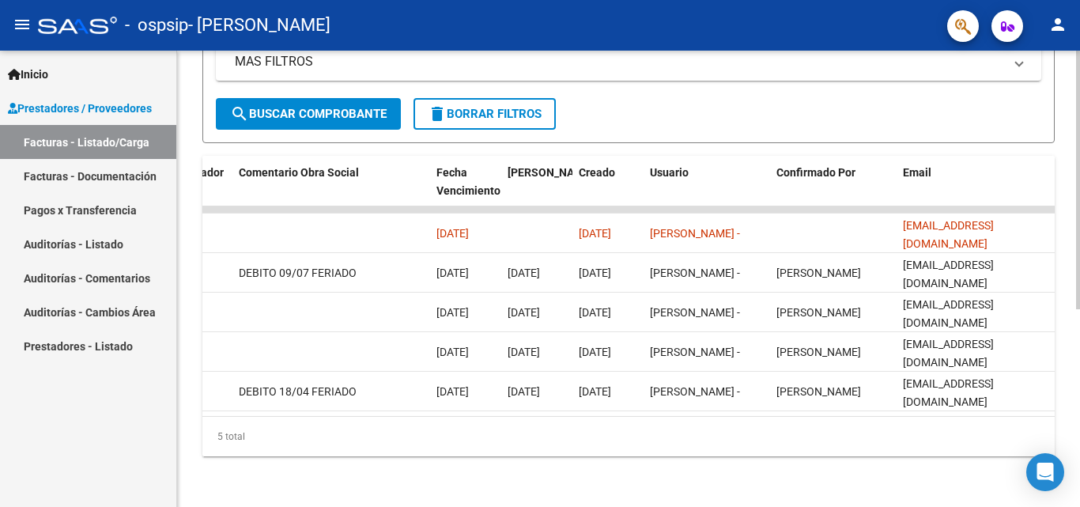
scroll to position [0, 0]
